Goal: Use online tool/utility: Utilize a website feature to perform a specific function

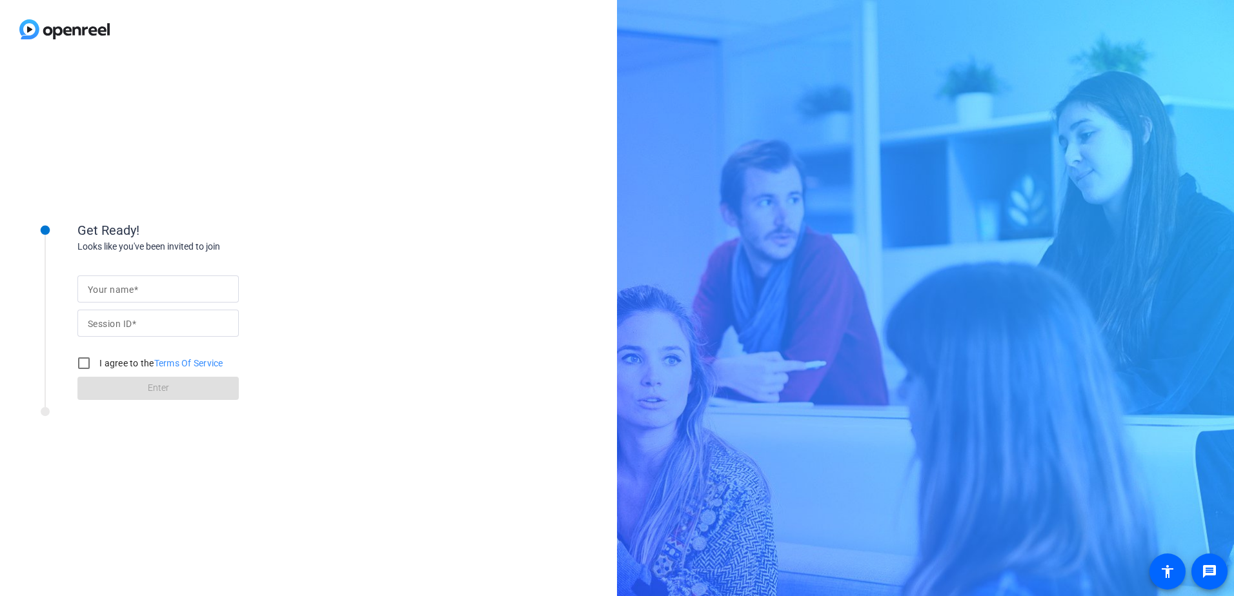
click at [116, 288] on mat-label "Your name" at bounding box center [111, 290] width 46 height 10
click at [116, 288] on input "Your name" at bounding box center [158, 288] width 141 height 15
type input "[PERSON_NAME]"
drag, startPoint x: 103, startPoint y: 321, endPoint x: 112, endPoint y: 327, distance: 11.3
click at [103, 321] on mat-label "Session ID" at bounding box center [110, 324] width 44 height 10
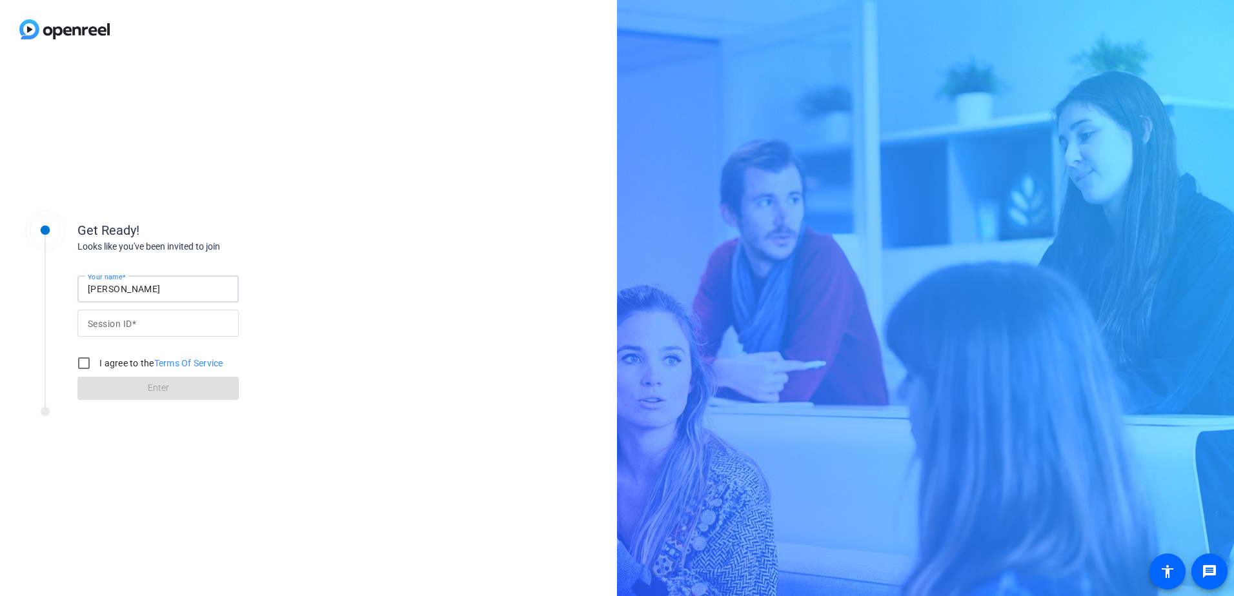
click at [103, 321] on input "Session ID" at bounding box center [158, 323] width 141 height 15
click at [79, 365] on input "I agree to the Terms Of Service" at bounding box center [84, 364] width 26 height 26
checkbox input "true"
click at [120, 327] on mat-label "Session ID" at bounding box center [110, 324] width 44 height 10
click at [120, 327] on input "Session ID" at bounding box center [158, 323] width 141 height 15
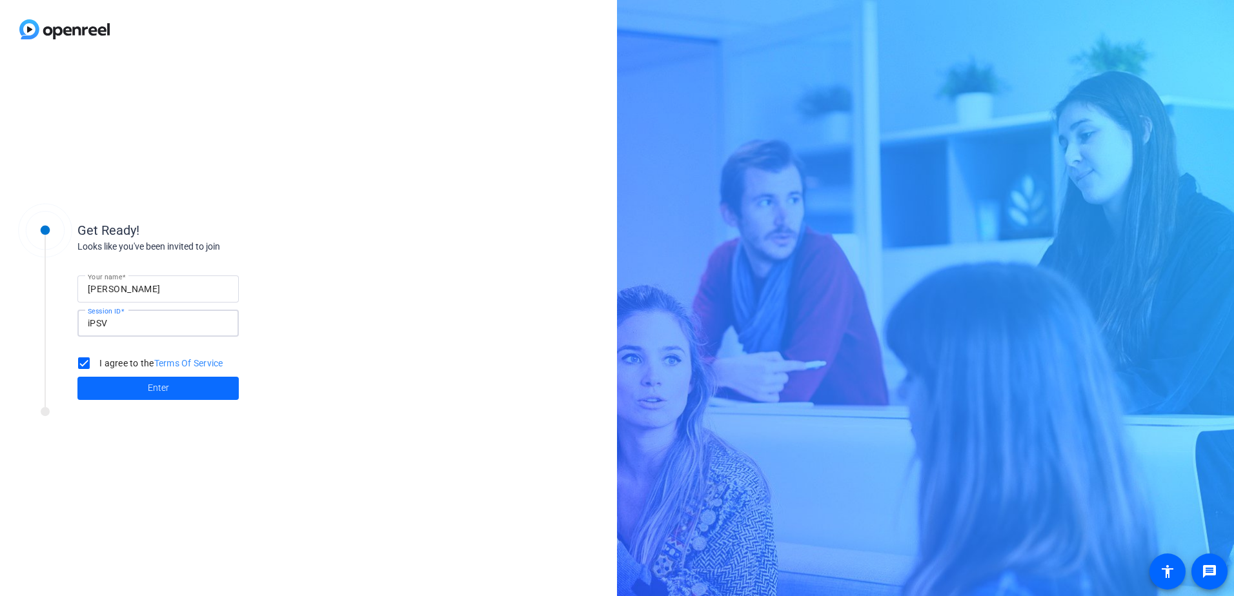
type input "iPSV"
click at [156, 391] on span "Enter" at bounding box center [158, 389] width 21 height 14
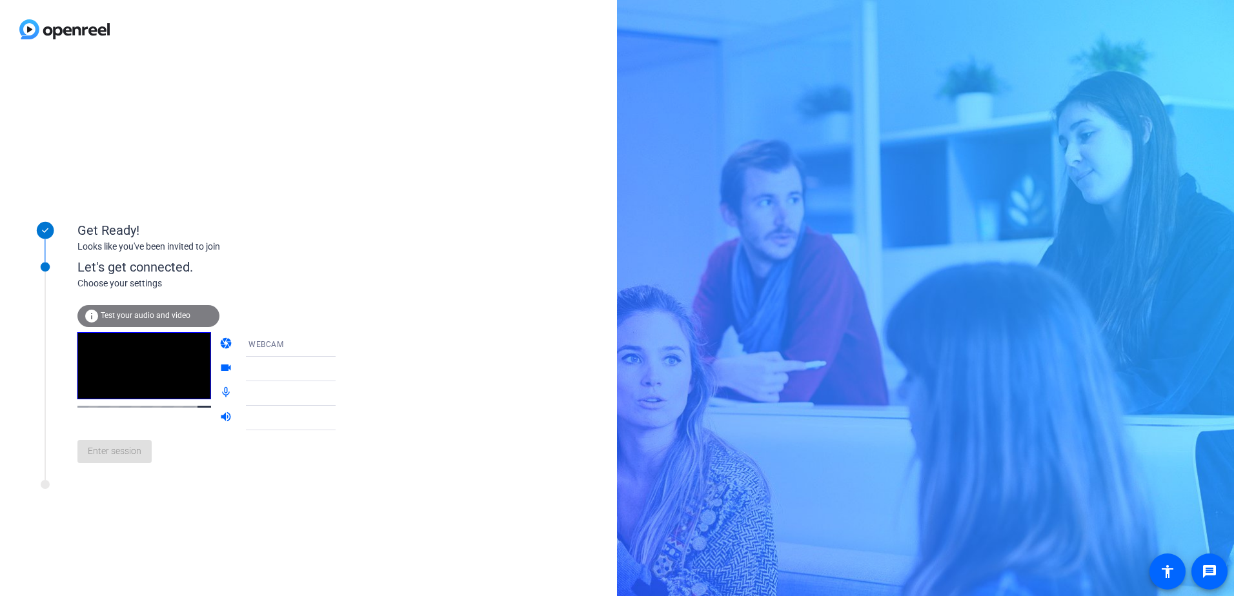
click at [345, 370] on icon at bounding box center [348, 369] width 6 height 3
click at [341, 371] on icon at bounding box center [348, 368] width 15 height 15
click at [341, 394] on icon at bounding box center [348, 393] width 15 height 15
click at [345, 394] on icon at bounding box center [348, 393] width 6 height 3
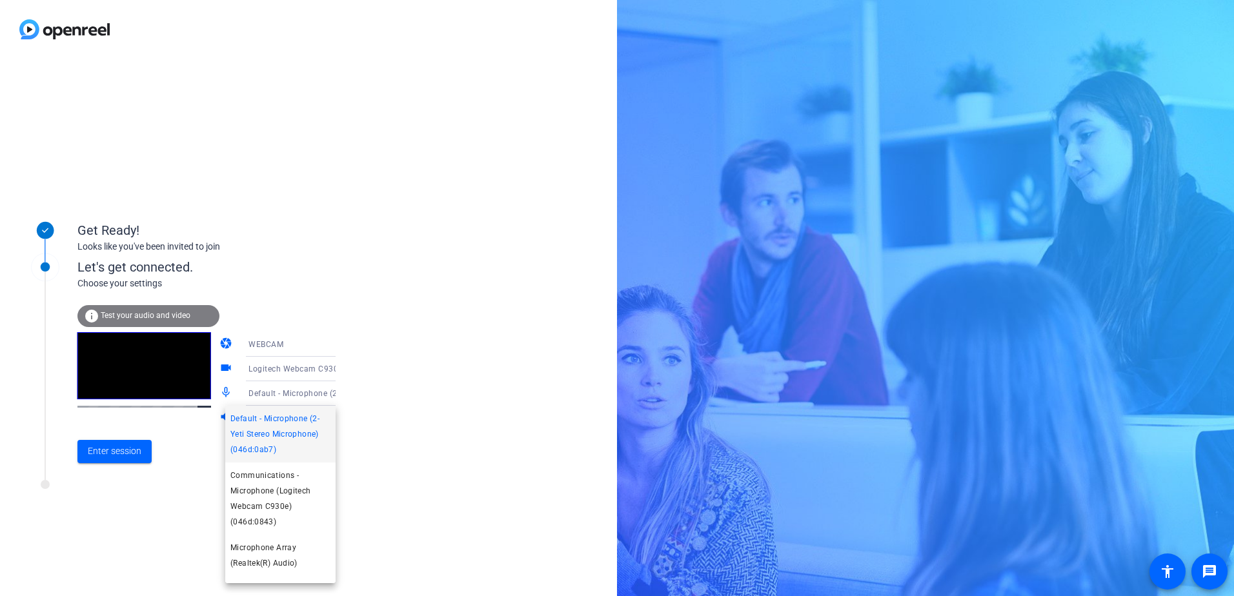
click at [282, 434] on span "Default - Microphone (2- Yeti Stereo Microphone) (046d:0ab7)" at bounding box center [280, 434] width 100 height 46
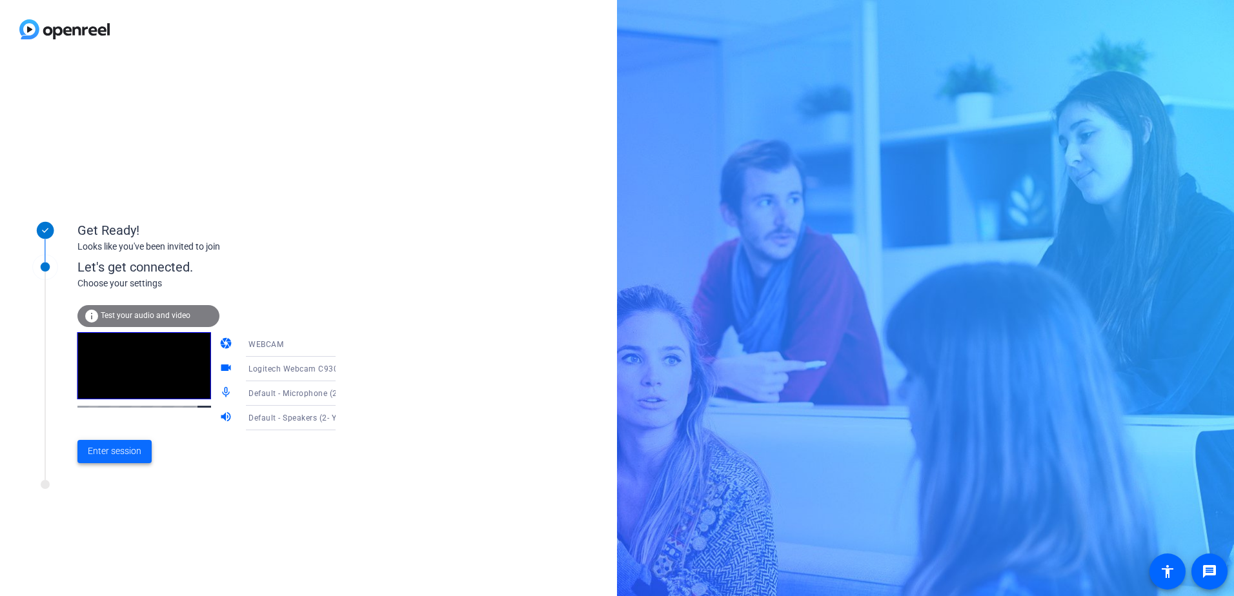
click at [125, 451] on span "Enter session" at bounding box center [115, 452] width 54 height 14
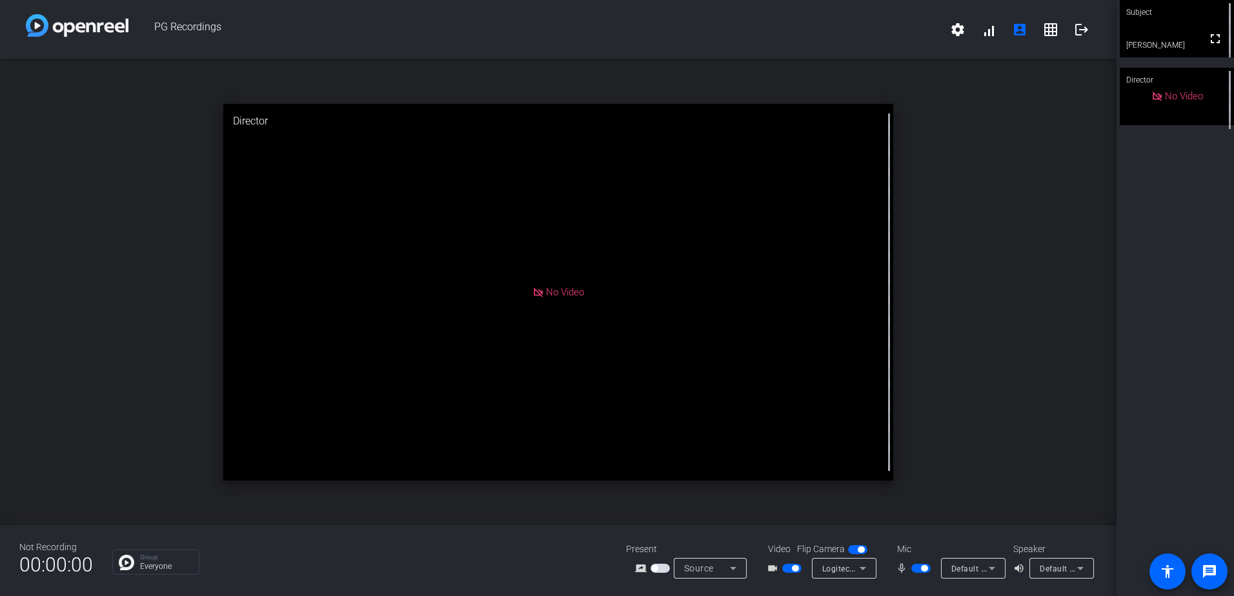
click at [1081, 569] on icon at bounding box center [1080, 568] width 6 height 3
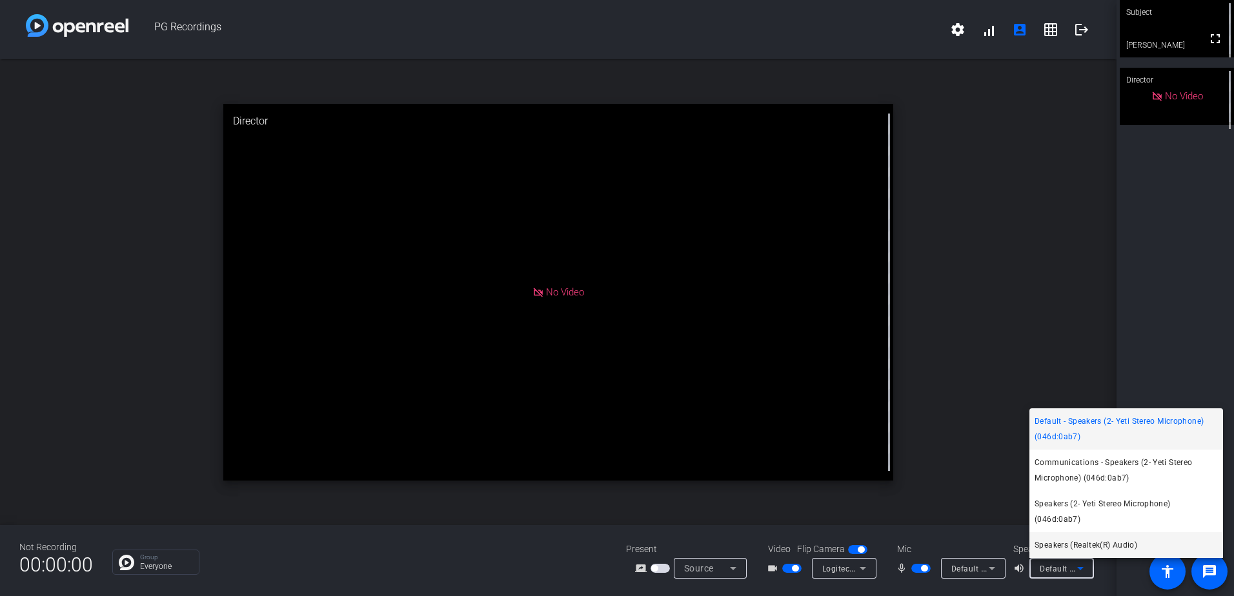
click at [1075, 548] on span "Speakers (Realtek(R) Audio)" at bounding box center [1086, 545] width 103 height 15
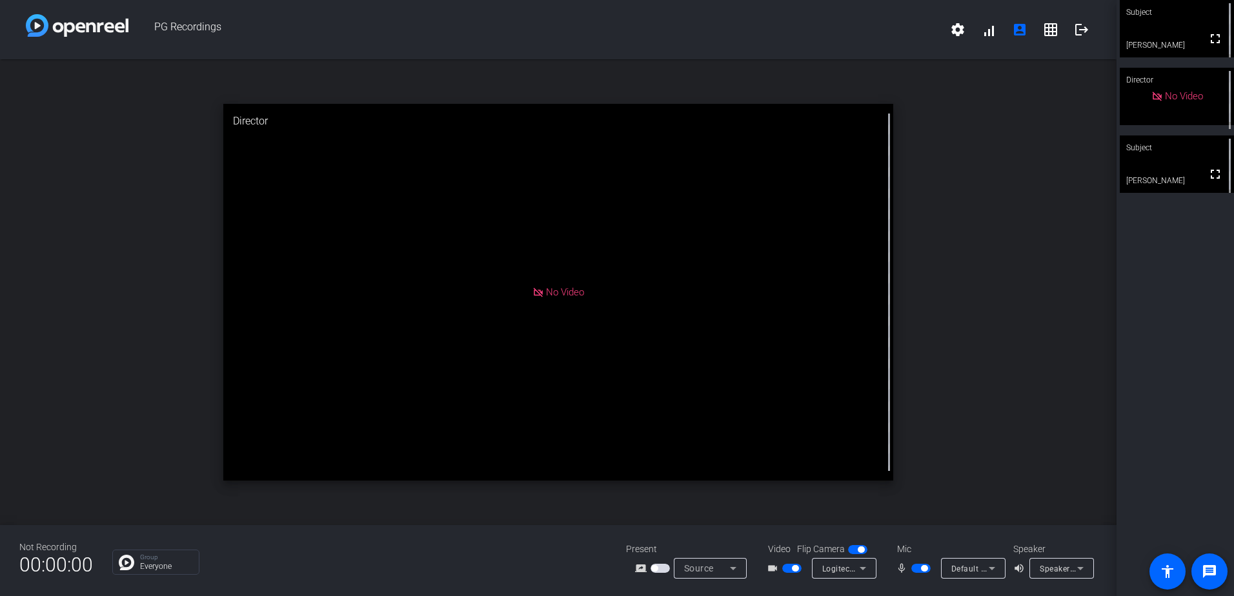
click at [1163, 36] on video at bounding box center [1177, 28] width 114 height 57
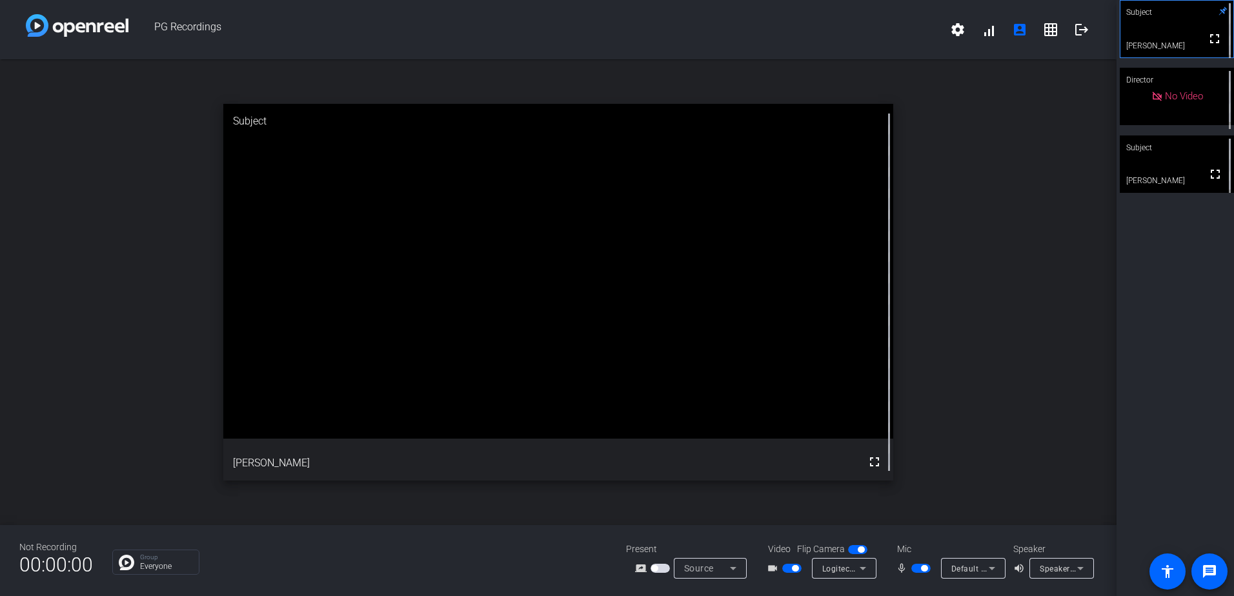
click at [917, 570] on span "button" at bounding box center [920, 568] width 19 height 9
click at [924, 568] on span "button" at bounding box center [920, 568] width 19 height 9
click at [918, 570] on span "button" at bounding box center [920, 568] width 19 height 9
click at [921, 571] on span "button" at bounding box center [920, 568] width 19 height 9
click at [917, 571] on span "button" at bounding box center [920, 568] width 19 height 9
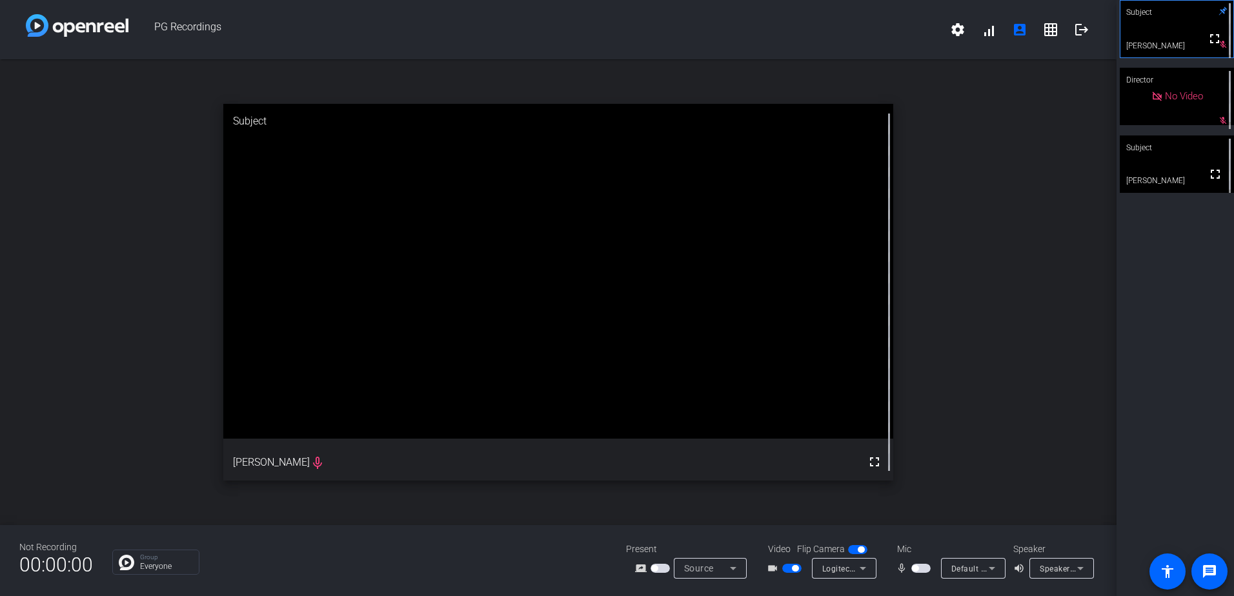
click at [921, 569] on span "button" at bounding box center [920, 568] width 19 height 9
click at [918, 569] on span "button" at bounding box center [920, 568] width 19 height 9
click at [922, 572] on span "button" at bounding box center [920, 568] width 19 height 9
click at [917, 569] on span "button" at bounding box center [920, 568] width 19 height 9
